Goal: Task Accomplishment & Management: Manage account settings

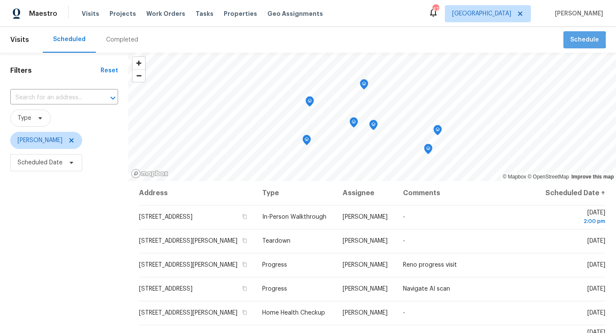
click at [581, 40] on span "Schedule" at bounding box center [585, 40] width 29 height 11
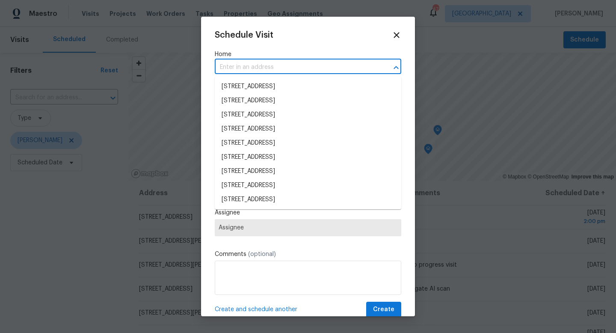
click at [302, 68] on input "text" at bounding box center [296, 67] width 163 height 13
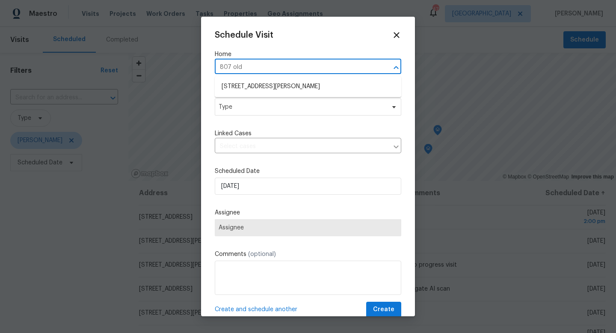
type input "[STREET_ADDRESS][PERSON_NAME]"
click at [293, 91] on li "[STREET_ADDRESS][PERSON_NAME]" at bounding box center [308, 87] width 187 height 14
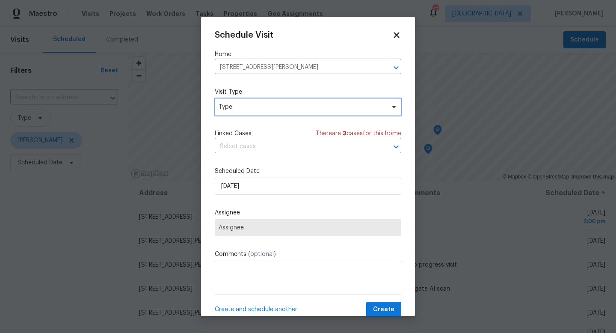
click at [274, 110] on span "Type" at bounding box center [302, 107] width 167 height 9
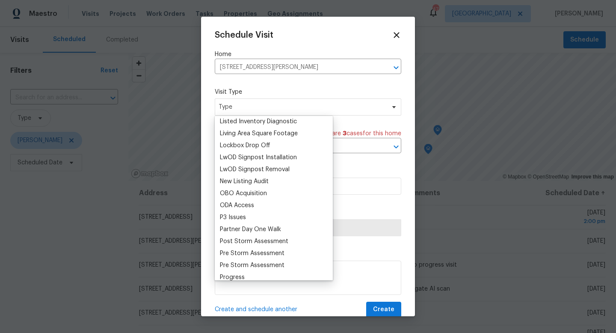
scroll to position [501, 0]
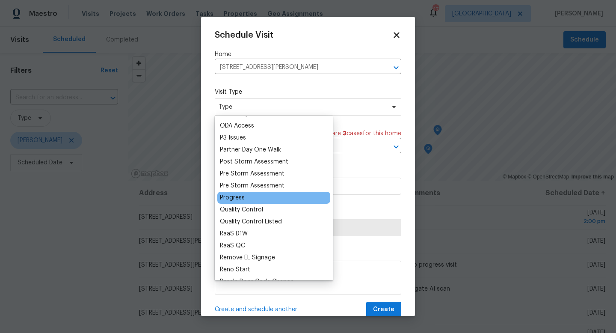
click at [250, 200] on div "Progress" at bounding box center [273, 198] width 113 height 12
click at [240, 199] on div "Progress" at bounding box center [232, 198] width 25 height 9
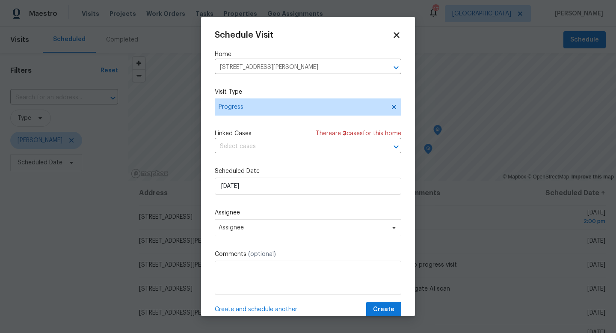
click at [244, 177] on div "Scheduled Date [DATE]" at bounding box center [308, 181] width 187 height 28
click at [244, 182] on input "[DATE]" at bounding box center [308, 186] width 187 height 17
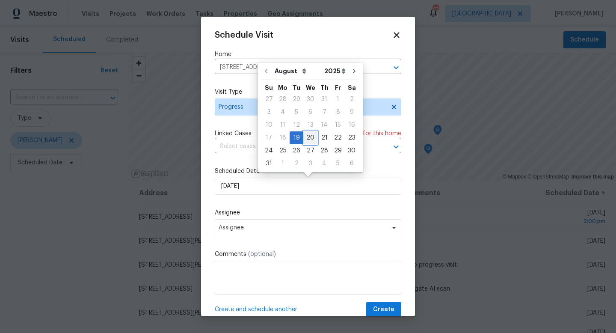
click at [304, 138] on div "20" at bounding box center [311, 138] width 14 height 12
type input "[DATE]"
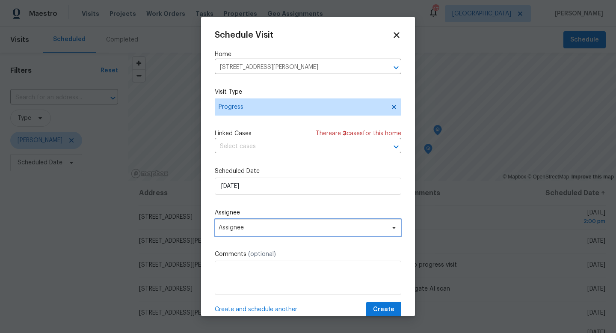
click at [228, 224] on span "Assignee" at bounding box center [308, 227] width 187 height 17
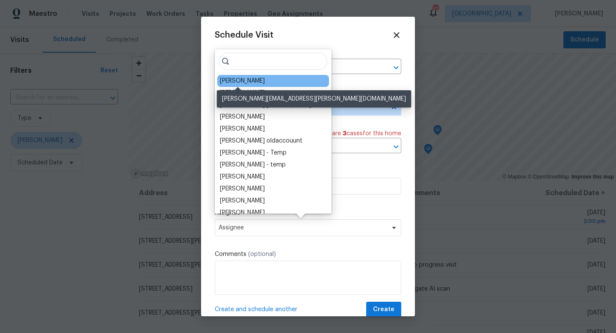
click at [230, 82] on div "[PERSON_NAME]" at bounding box center [242, 81] width 45 height 9
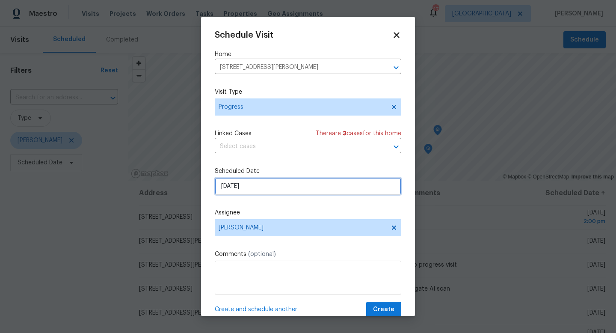
click at [252, 191] on input "[DATE]" at bounding box center [308, 186] width 187 height 17
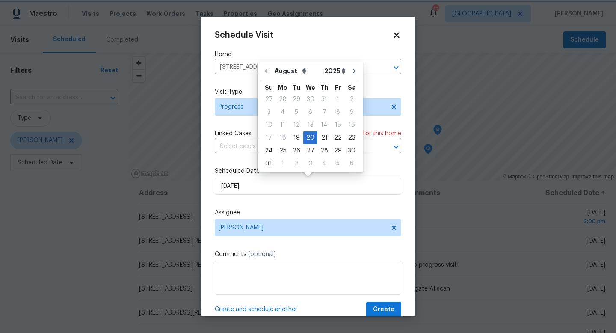
click at [260, 208] on div "Schedule Visit Home [STREET_ADDRESS][PERSON_NAME] ​ Visit Type Progress Linked …" at bounding box center [308, 173] width 187 height 287
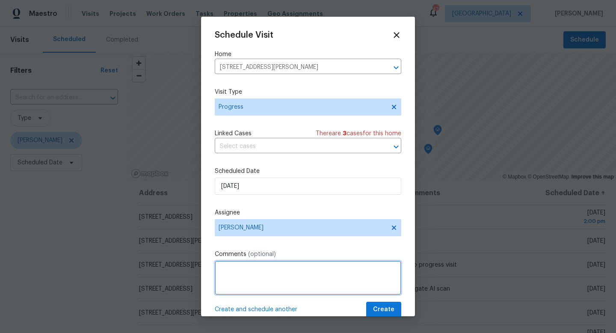
click at [253, 264] on textarea at bounding box center [308, 278] width 187 height 34
type textarea "In reno progress visit"
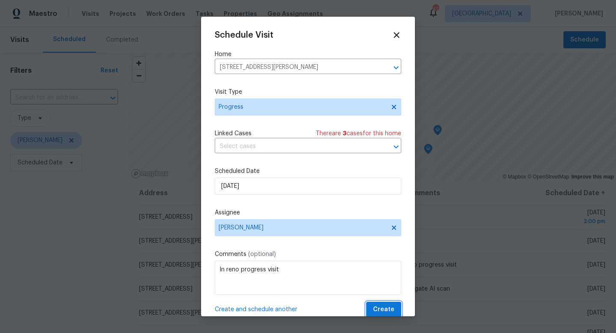
click at [386, 313] on span "Create" at bounding box center [383, 309] width 21 height 11
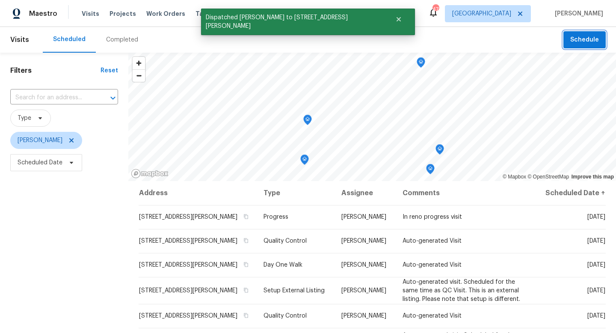
click at [581, 48] on button "Schedule" at bounding box center [585, 40] width 42 height 18
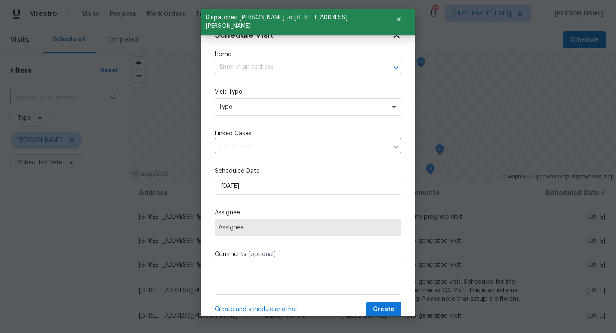
click at [317, 72] on input "text" at bounding box center [296, 67] width 163 height 13
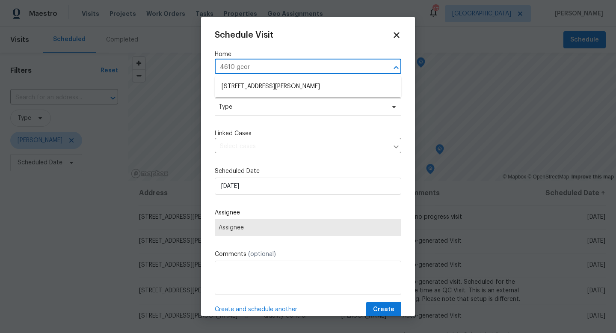
type input "[STREET_ADDRESS][PERSON_NAME]"
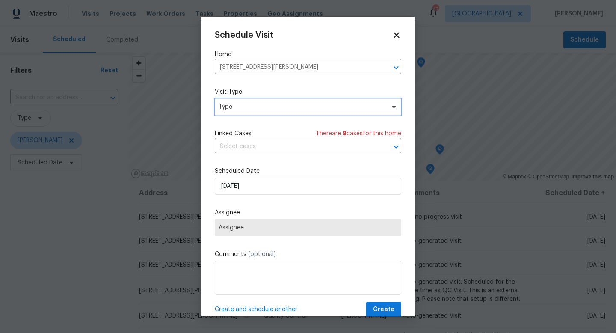
click at [250, 108] on span "Type" at bounding box center [302, 107] width 167 height 9
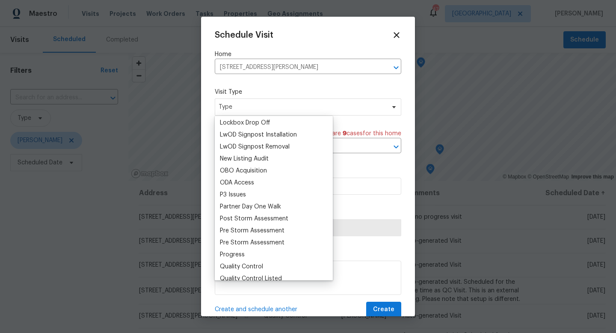
scroll to position [450, 0]
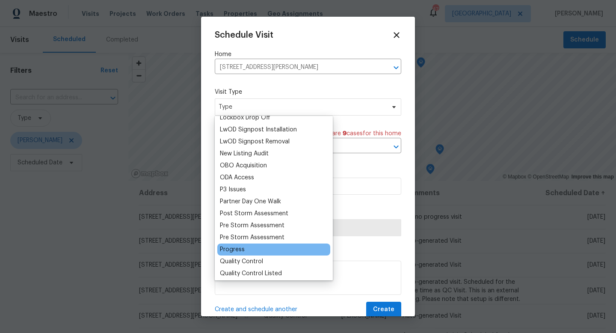
click at [237, 250] on div "Progress" at bounding box center [232, 249] width 25 height 9
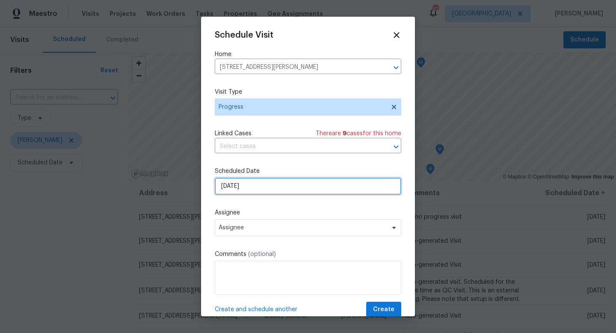
click at [249, 189] on input "[DATE]" at bounding box center [308, 186] width 187 height 17
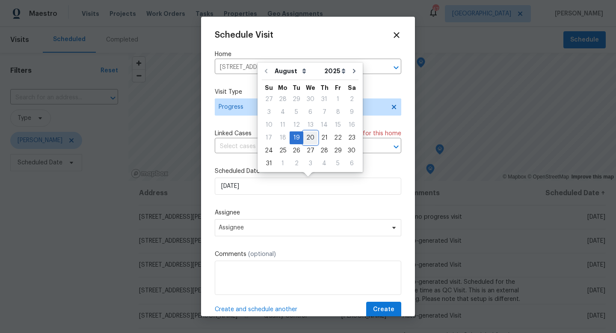
click at [310, 134] on div "20" at bounding box center [311, 138] width 14 height 12
type input "[DATE]"
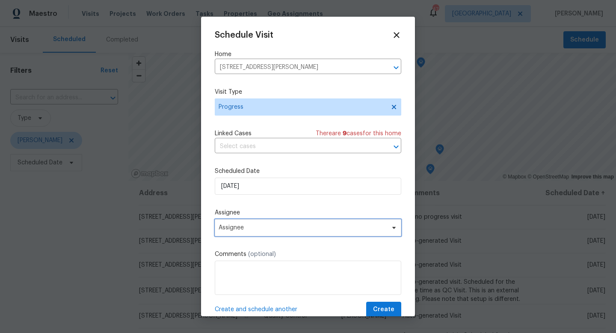
click at [250, 225] on span "Assignee" at bounding box center [303, 227] width 168 height 7
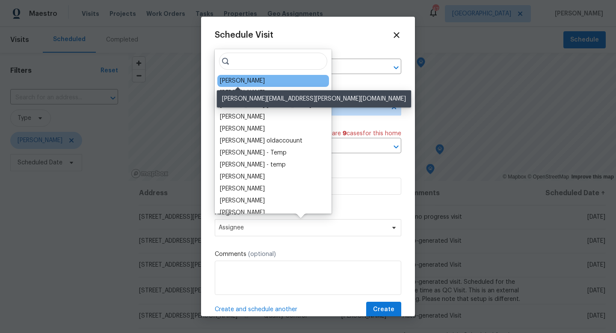
click at [251, 83] on div "[PERSON_NAME]" at bounding box center [242, 81] width 45 height 9
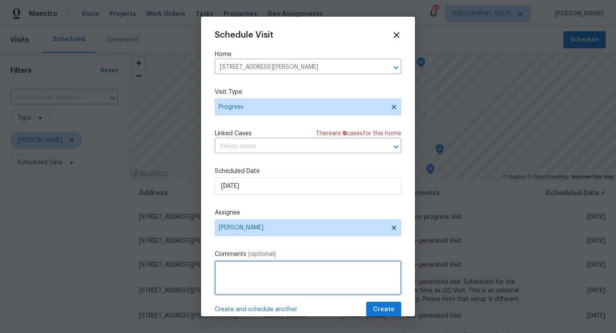
click at [235, 272] on textarea at bounding box center [308, 278] width 187 height 34
type textarea "In reno progress visit"
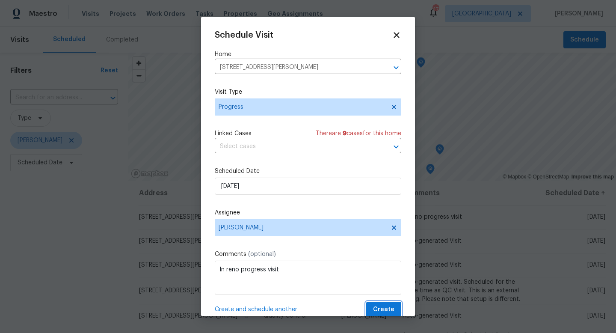
click at [382, 313] on span "Create" at bounding box center [383, 309] width 21 height 11
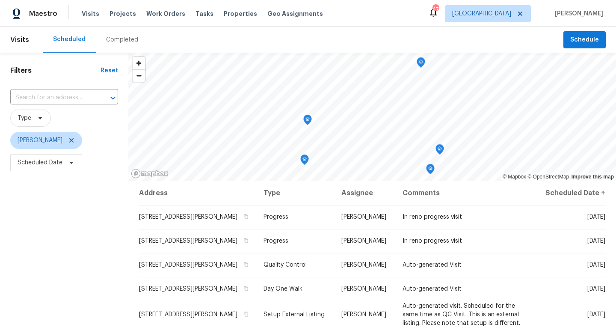
click at [582, 48] on header "Visits Scheduled Completed Schedule" at bounding box center [308, 40] width 616 height 26
click at [581, 43] on span "Schedule" at bounding box center [585, 40] width 29 height 11
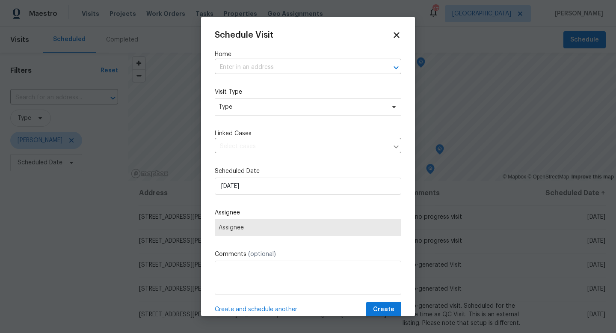
click at [307, 69] on input "text" at bounding box center [296, 67] width 163 height 13
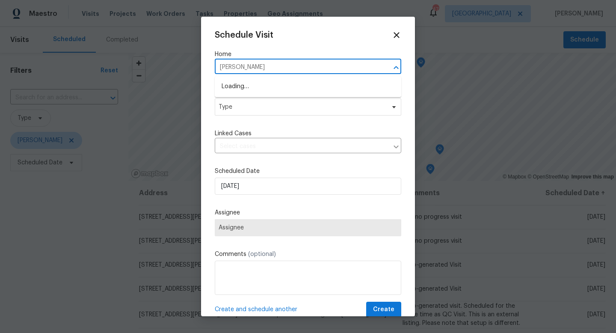
type input "[PERSON_NAME]"
click at [292, 90] on li "[STREET_ADDRESS][PERSON_NAME][PERSON_NAME]" at bounding box center [308, 87] width 187 height 14
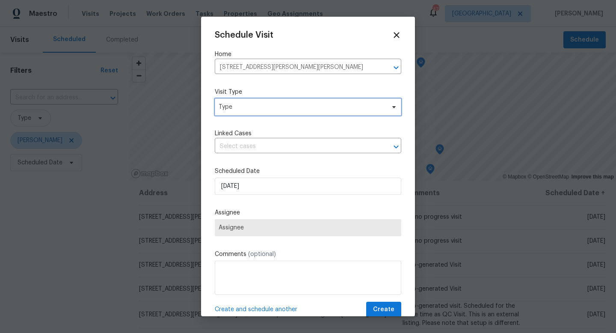
click at [270, 107] on span "Type" at bounding box center [302, 107] width 167 height 9
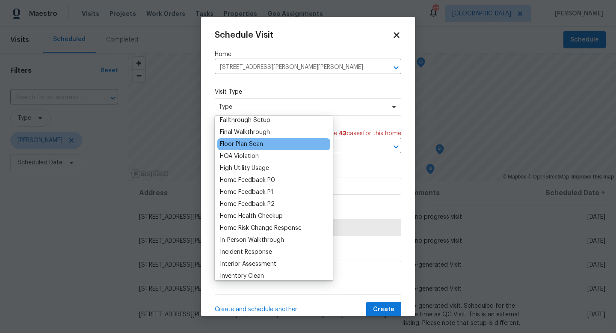
scroll to position [208, 0]
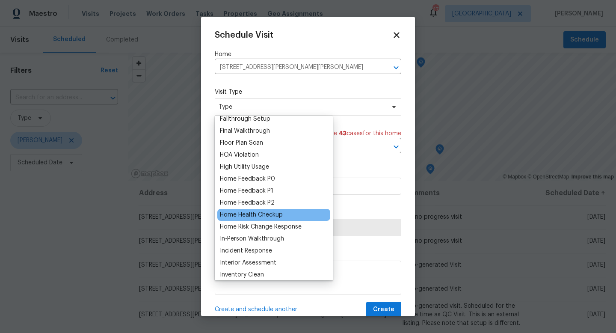
click at [263, 214] on div "Home Health Checkup" at bounding box center [251, 215] width 63 height 9
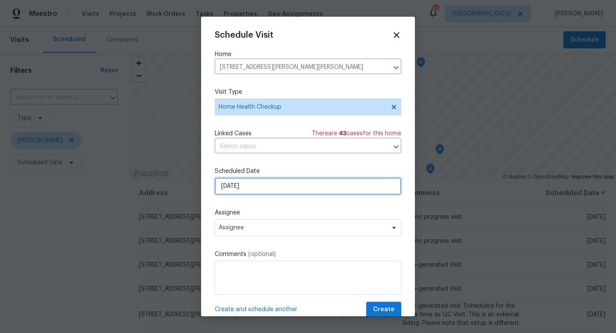
click at [253, 190] on input "[DATE]" at bounding box center [308, 186] width 187 height 17
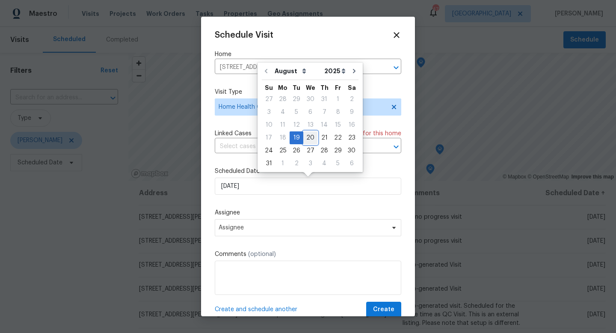
click at [306, 143] on div "20" at bounding box center [311, 138] width 14 height 12
type input "[DATE]"
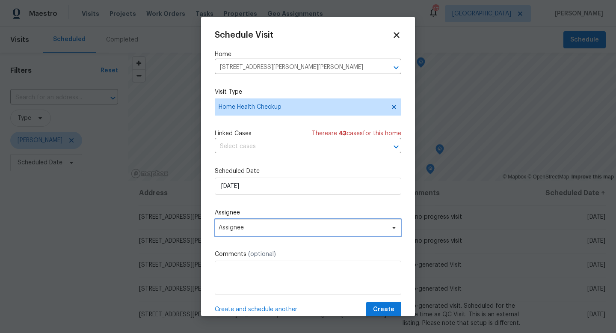
click at [250, 226] on span "Assignee" at bounding box center [303, 227] width 168 height 7
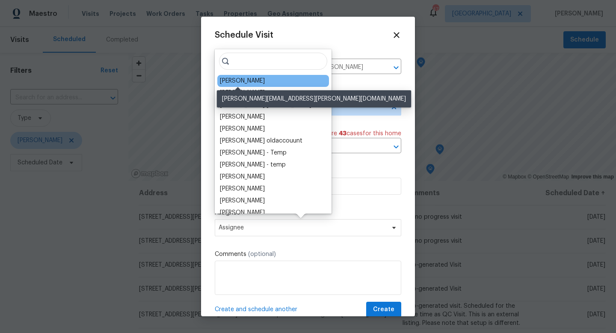
click at [247, 80] on div "[PERSON_NAME]" at bounding box center [242, 81] width 45 height 9
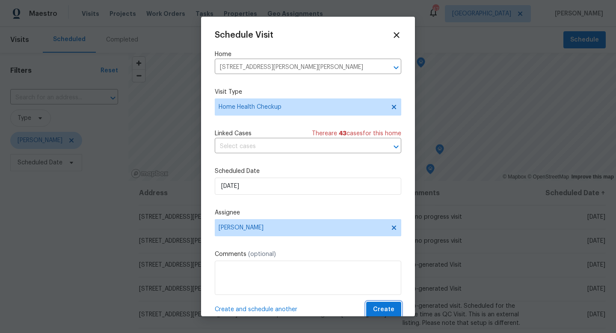
click at [390, 311] on span "Create" at bounding box center [383, 309] width 21 height 11
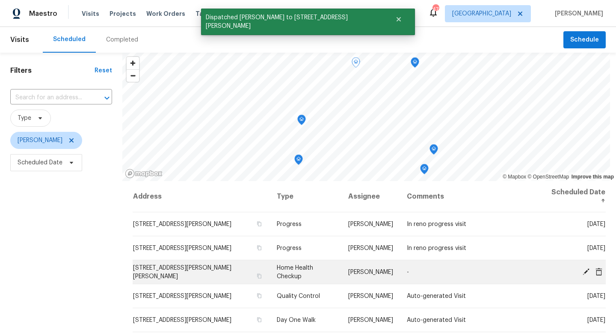
click at [588, 272] on icon at bounding box center [587, 272] width 8 height 8
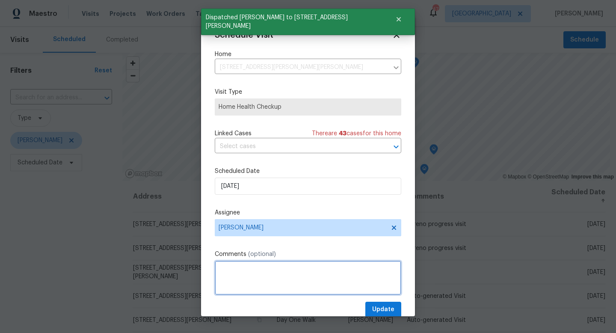
click at [274, 275] on textarea at bounding box center [308, 278] width 187 height 34
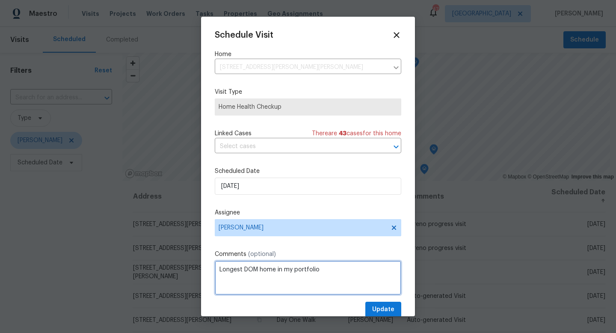
type textarea "Longest DOM home in my portfolio"
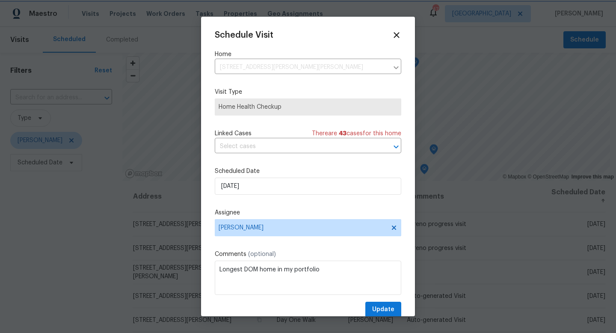
click at [396, 319] on div at bounding box center [308, 166] width 616 height 333
click at [392, 316] on div at bounding box center [308, 166] width 616 height 333
click at [391, 313] on span "Update" at bounding box center [383, 309] width 22 height 11
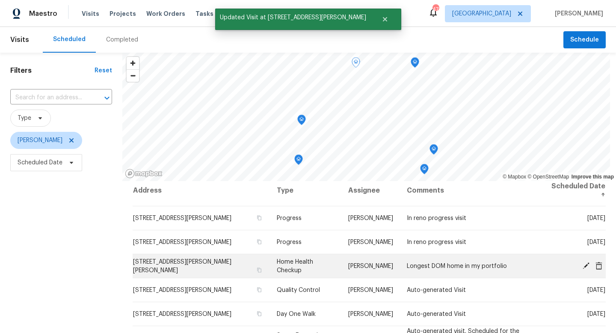
scroll to position [4, 0]
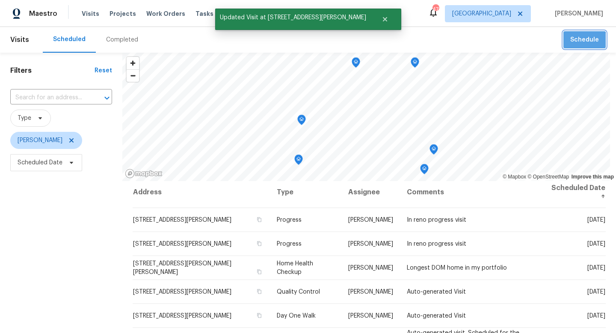
click at [584, 44] on span "Schedule" at bounding box center [585, 40] width 29 height 11
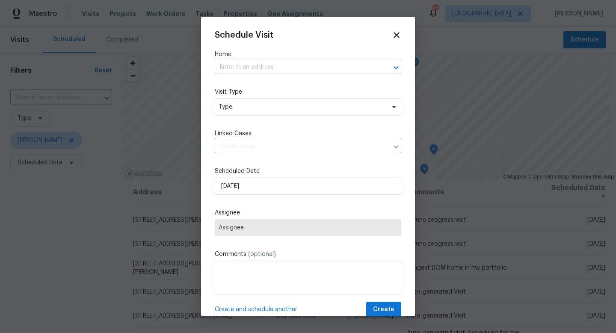
click at [222, 71] on input "text" at bounding box center [296, 67] width 163 height 13
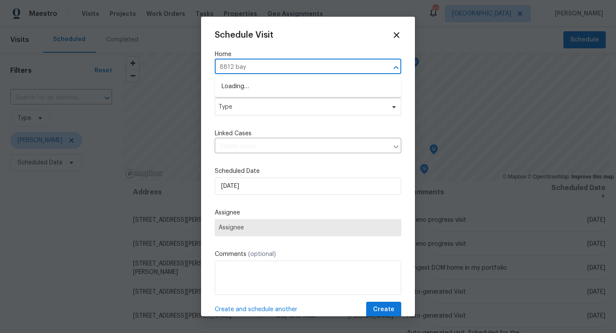
type input "8812 baya"
click at [249, 80] on li "[STREET_ADDRESS][PERSON_NAME]" at bounding box center [308, 87] width 187 height 14
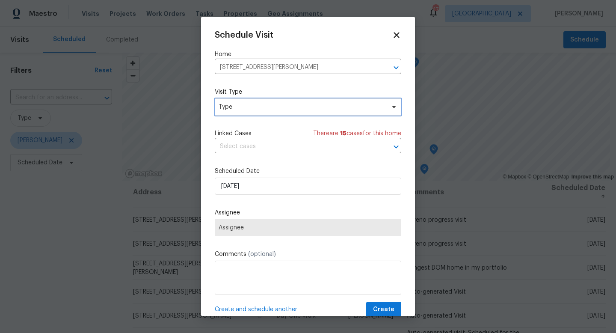
click at [240, 107] on span "Type" at bounding box center [302, 107] width 167 height 9
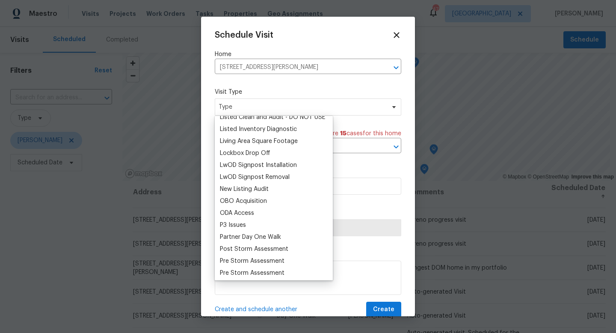
scroll to position [460, 0]
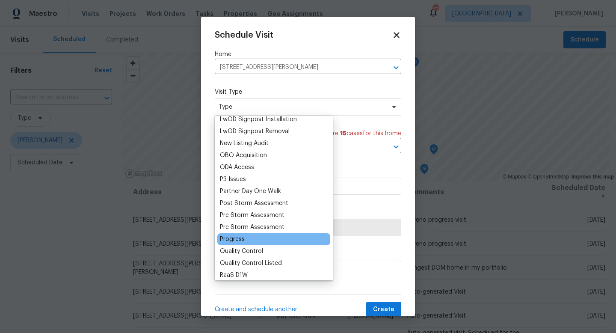
click at [225, 238] on div "Progress" at bounding box center [232, 239] width 25 height 9
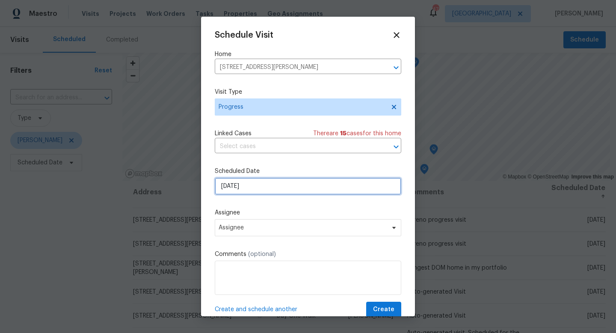
click at [247, 195] on input "[DATE]" at bounding box center [308, 186] width 187 height 17
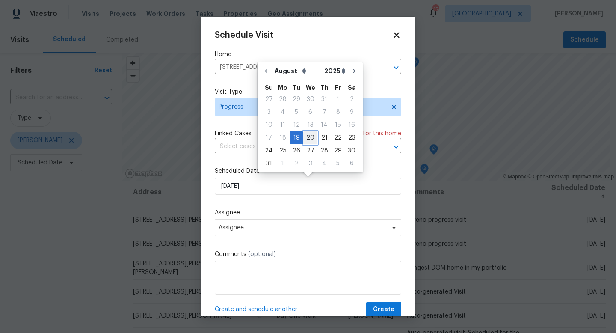
click at [306, 140] on div "20" at bounding box center [311, 138] width 14 height 12
type input "[DATE]"
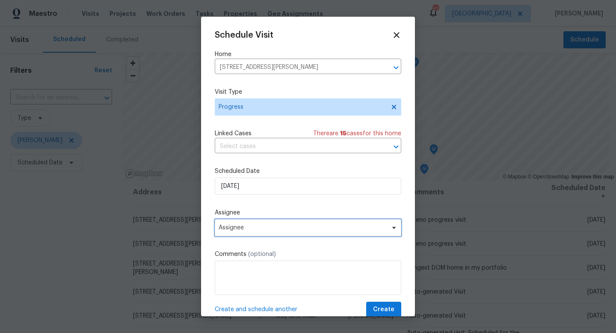
click at [256, 231] on span "Assignee" at bounding box center [303, 227] width 168 height 7
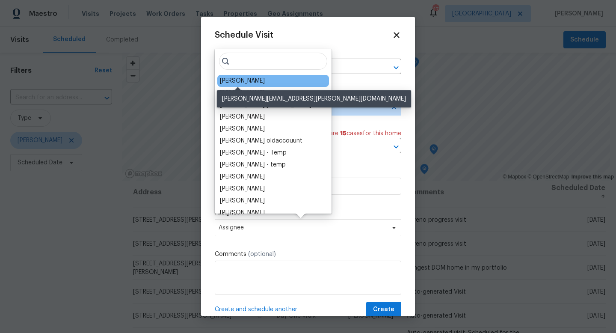
click at [242, 83] on div "[PERSON_NAME]" at bounding box center [242, 81] width 45 height 9
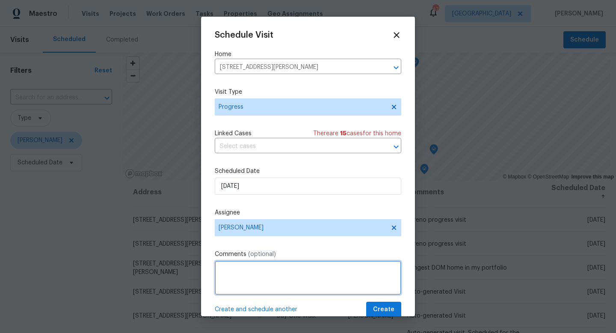
click at [239, 277] on textarea at bounding box center [308, 278] width 187 height 34
type textarea "LWO QC (leak at back patio)"
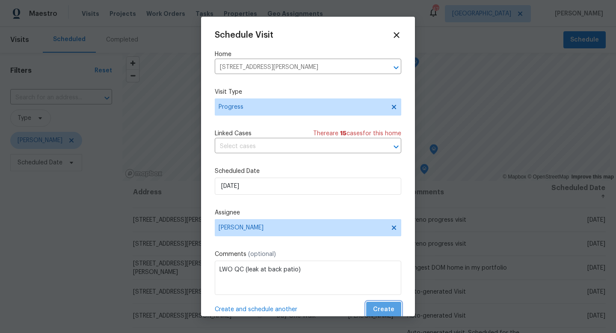
click at [387, 310] on span "Create" at bounding box center [383, 309] width 21 height 11
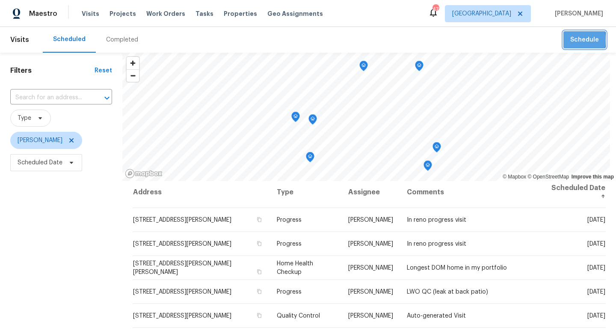
click at [568, 40] on button "Schedule" at bounding box center [585, 40] width 42 height 18
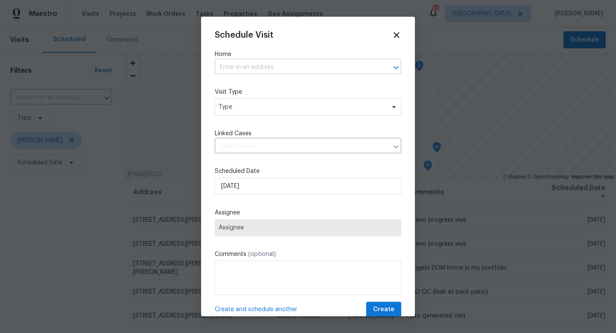
click at [280, 65] on input "text" at bounding box center [296, 67] width 163 height 13
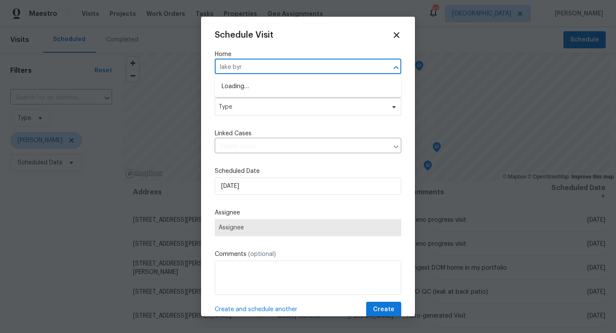
type input "lake [PERSON_NAME]"
click at [239, 86] on li "[STREET_ADDRESS][PERSON_NAME]" at bounding box center [308, 87] width 187 height 14
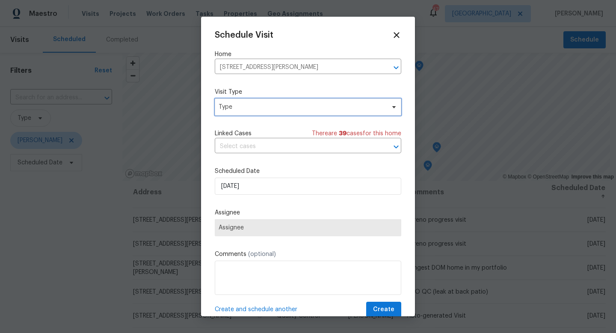
click at [238, 110] on span "Type" at bounding box center [302, 107] width 167 height 9
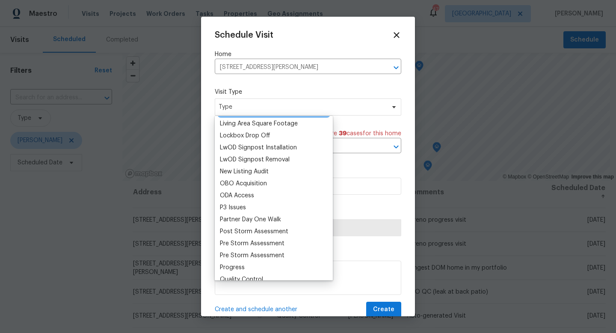
scroll to position [447, 0]
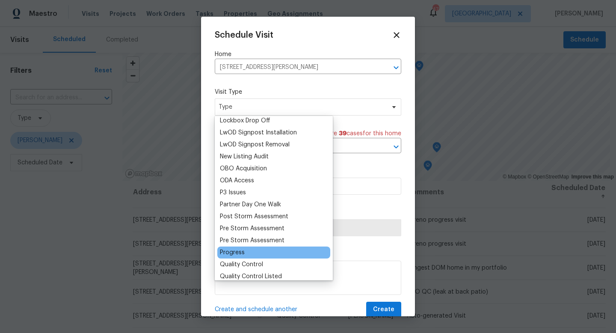
click at [231, 252] on div "Progress" at bounding box center [232, 252] width 25 height 9
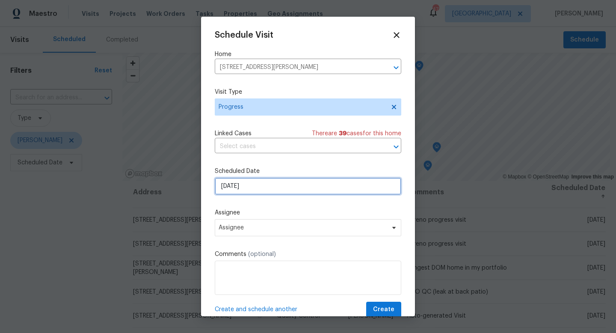
click at [252, 191] on input "[DATE]" at bounding box center [308, 186] width 187 height 17
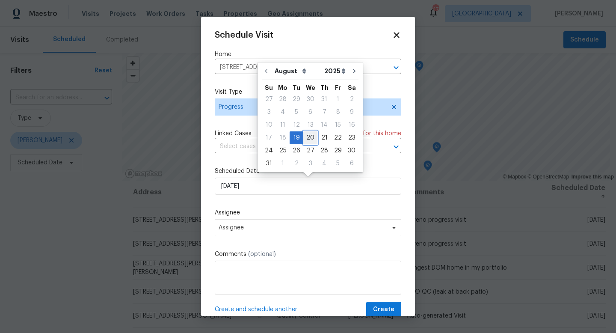
click at [307, 136] on div "20" at bounding box center [311, 138] width 14 height 12
type input "[DATE]"
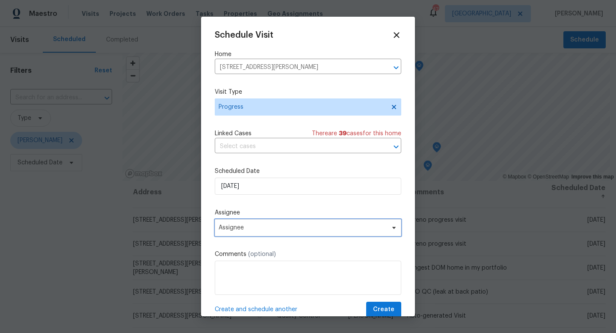
click at [252, 235] on span "Assignee" at bounding box center [308, 227] width 187 height 17
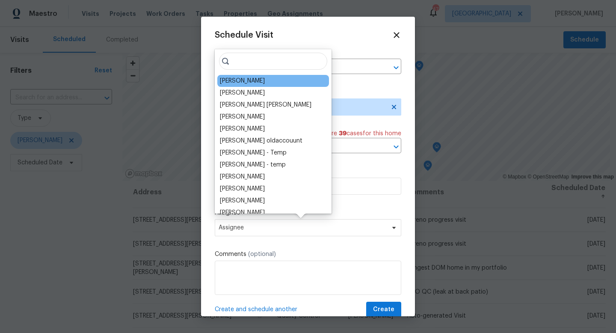
click at [250, 85] on div "[PERSON_NAME]" at bounding box center [242, 81] width 45 height 9
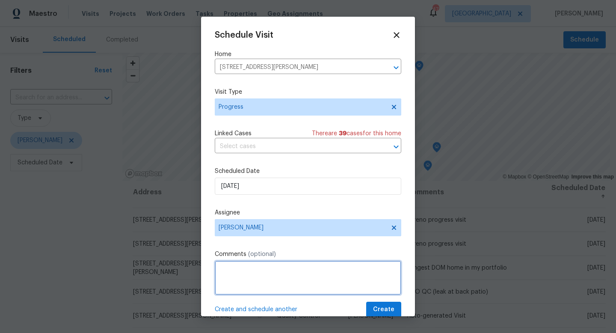
click at [235, 281] on textarea at bounding box center [308, 278] width 187 height 34
type textarea "Long reno - Hurricane Home - Putting eyes on"
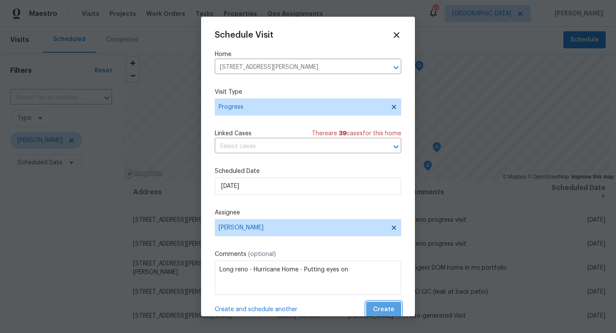
click at [389, 313] on span "Create" at bounding box center [383, 309] width 21 height 11
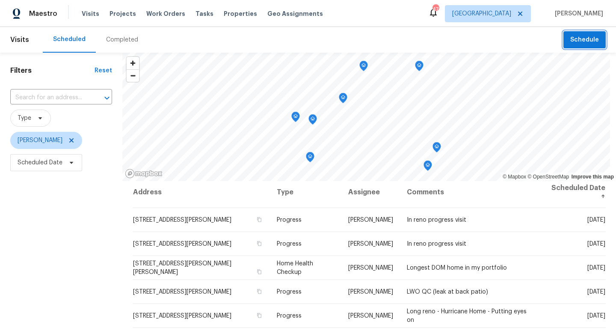
click at [580, 35] on span "Schedule" at bounding box center [585, 40] width 29 height 11
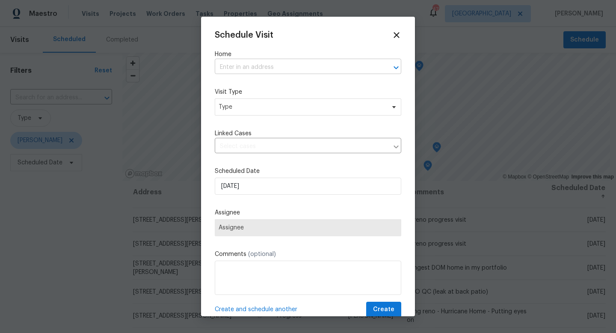
click at [244, 69] on input "text" at bounding box center [296, 67] width 163 height 13
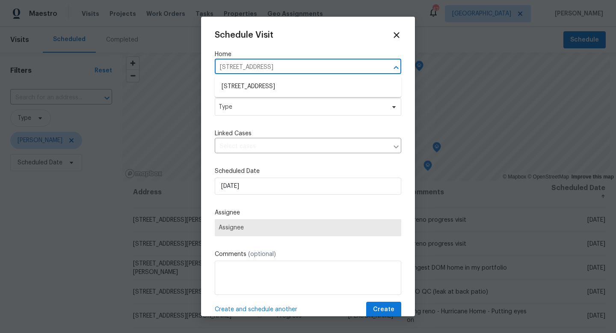
type input "[STREET_ADDRESS]"
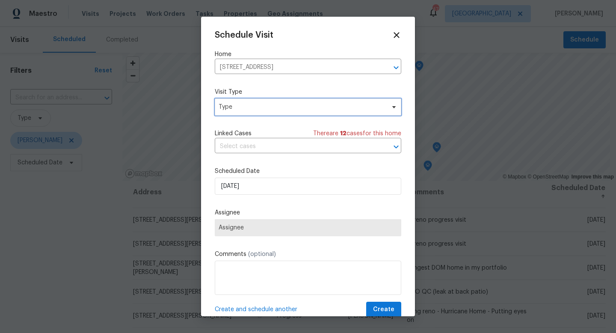
click at [232, 110] on span "Type" at bounding box center [302, 107] width 167 height 9
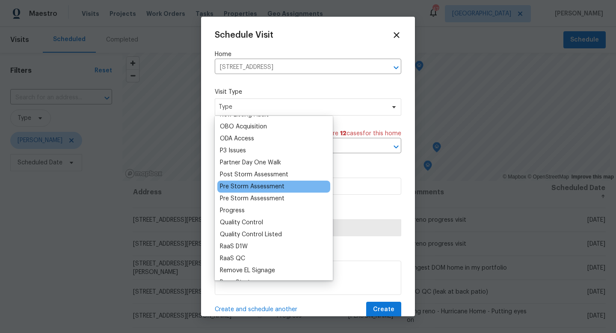
scroll to position [488, 0]
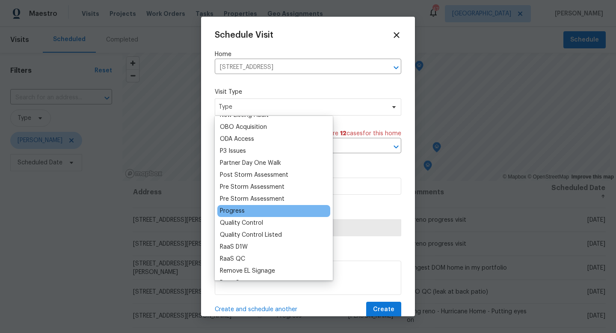
click at [240, 211] on div "Progress" at bounding box center [232, 211] width 25 height 9
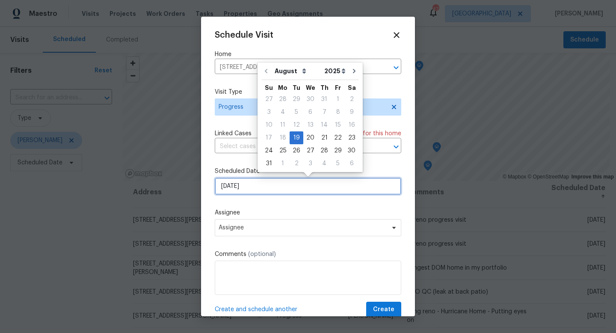
click at [235, 188] on input "[DATE]" at bounding box center [308, 186] width 187 height 17
click at [305, 135] on div "20" at bounding box center [311, 138] width 14 height 12
type input "[DATE]"
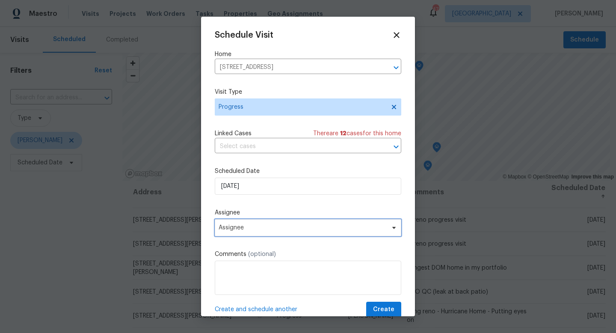
click at [254, 225] on span "Assignee" at bounding box center [303, 227] width 168 height 7
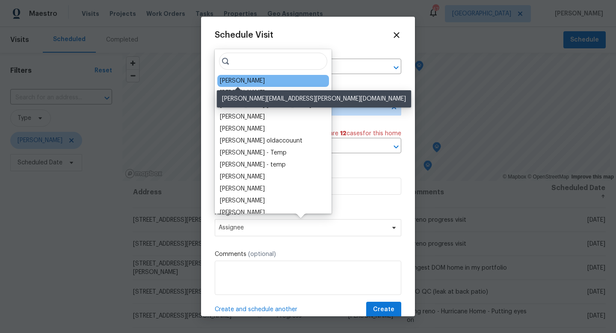
click at [241, 82] on div "[PERSON_NAME]" at bounding box center [242, 81] width 45 height 9
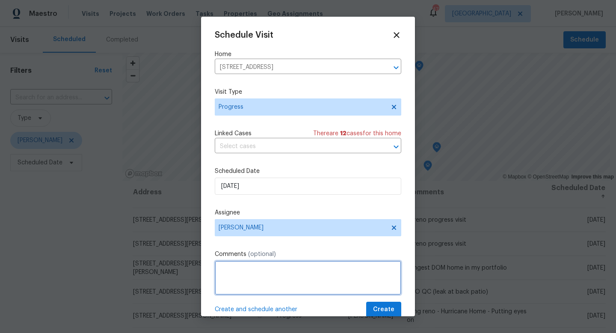
click at [243, 276] on textarea at bounding box center [308, 278] width 187 height 34
type textarea ":"
type textarea "Putting eyes on roof leak (roofer states they have fixed the issue)"
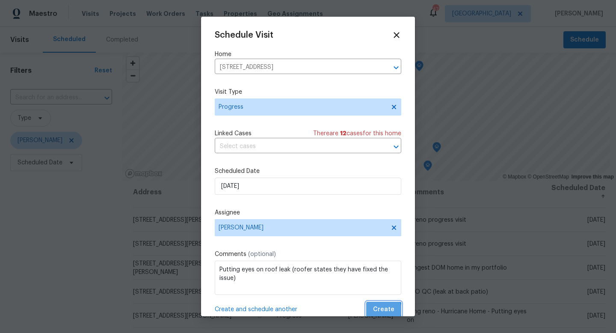
click at [384, 310] on span "Create" at bounding box center [383, 309] width 21 height 11
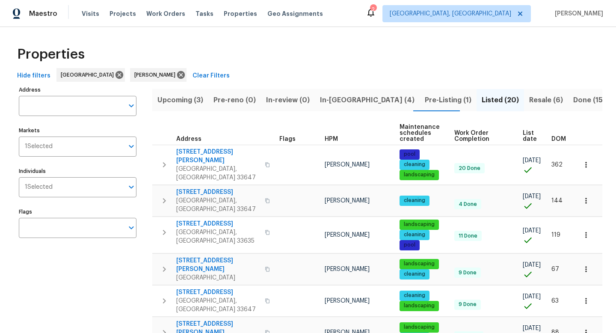
click at [339, 103] on span "In-reno (4)" at bounding box center [367, 100] width 95 height 12
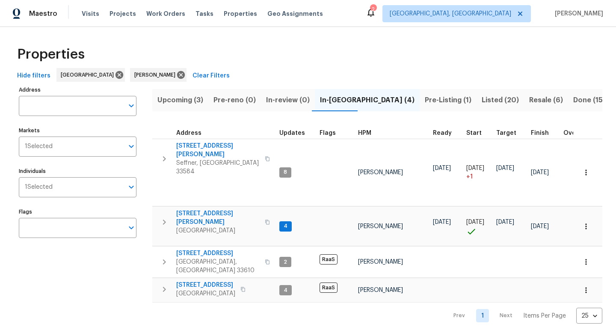
click at [477, 92] on button "Listed (20)" at bounding box center [501, 100] width 48 height 22
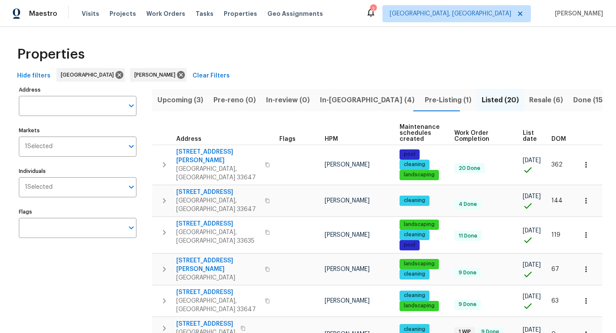
click at [557, 140] on span "DOM" at bounding box center [559, 139] width 15 height 6
